Goal: Task Accomplishment & Management: Use online tool/utility

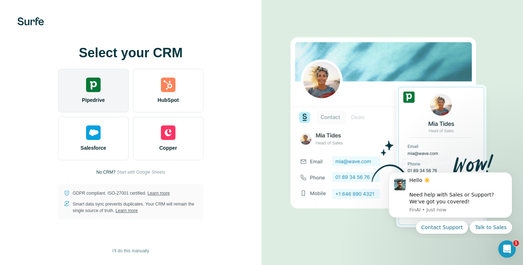
click at [105, 92] on div "Pipedrive" at bounding box center [93, 91] width 70 height 44
